Goal: Information Seeking & Learning: Learn about a topic

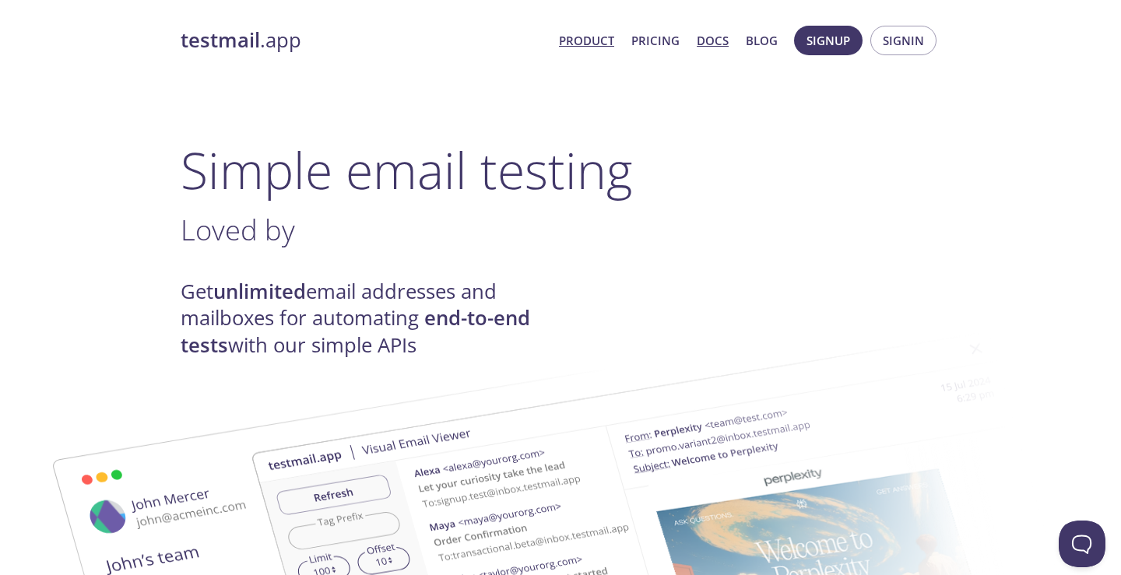
click at [725, 39] on link "Docs" at bounding box center [713, 40] width 32 height 20
click at [642, 51] on span "Product Pricing Docs Blog" at bounding box center [668, 40] width 236 height 37
click at [648, 48] on link "Pricing" at bounding box center [655, 40] width 48 height 20
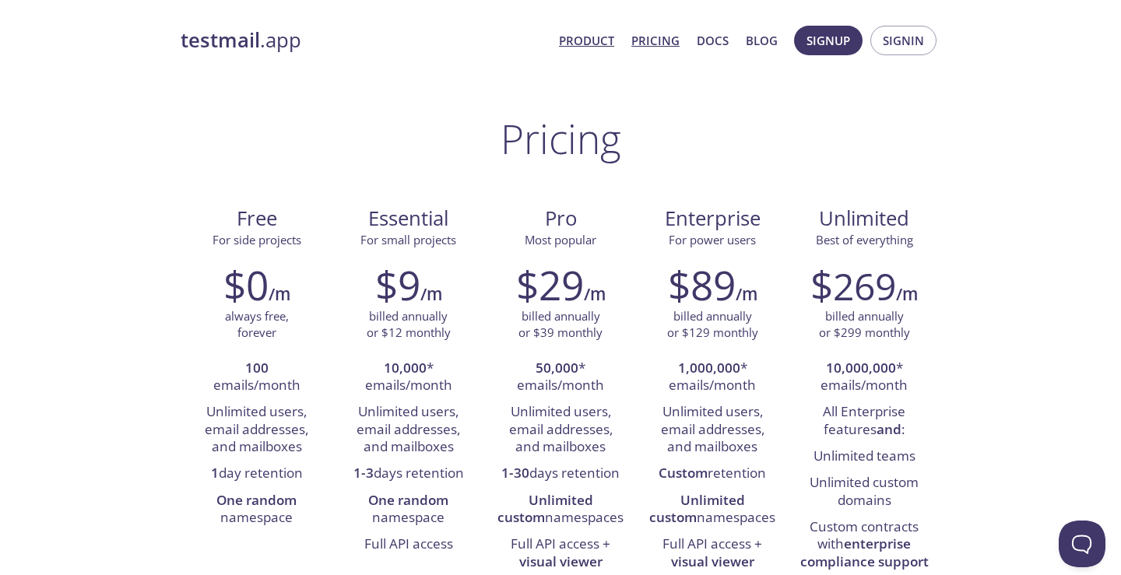
click at [591, 37] on link "Product" at bounding box center [586, 40] width 55 height 20
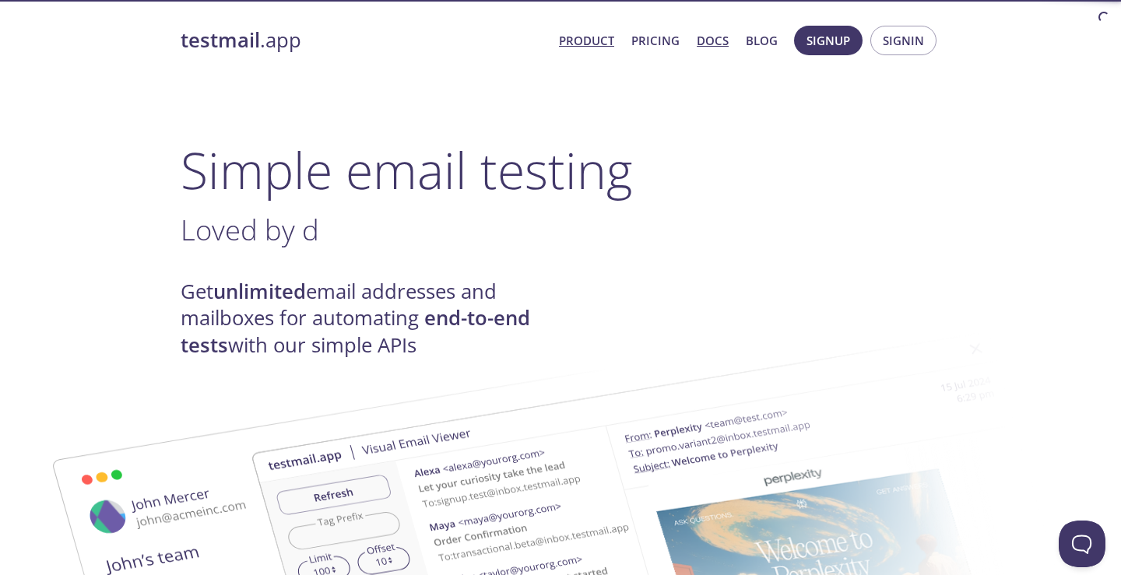
click at [725, 42] on link "Docs" at bounding box center [713, 40] width 32 height 20
